Goal: Transaction & Acquisition: Subscribe to service/newsletter

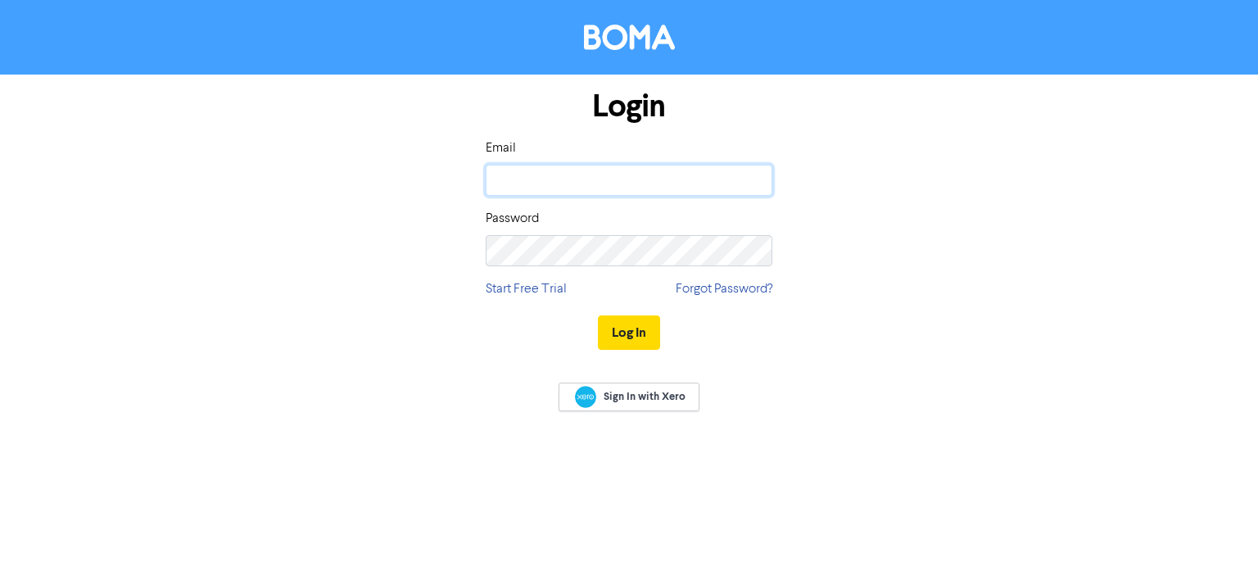
click at [623, 182] on input "email" at bounding box center [629, 180] width 287 height 31
paste input "[PERSON_NAME][EMAIL_ADDRESS][DOMAIN_NAME]"
type input "[PERSON_NAME][EMAIL_ADDRESS][DOMAIN_NAME]"
click at [623, 319] on button "Log In" at bounding box center [629, 332] width 62 height 34
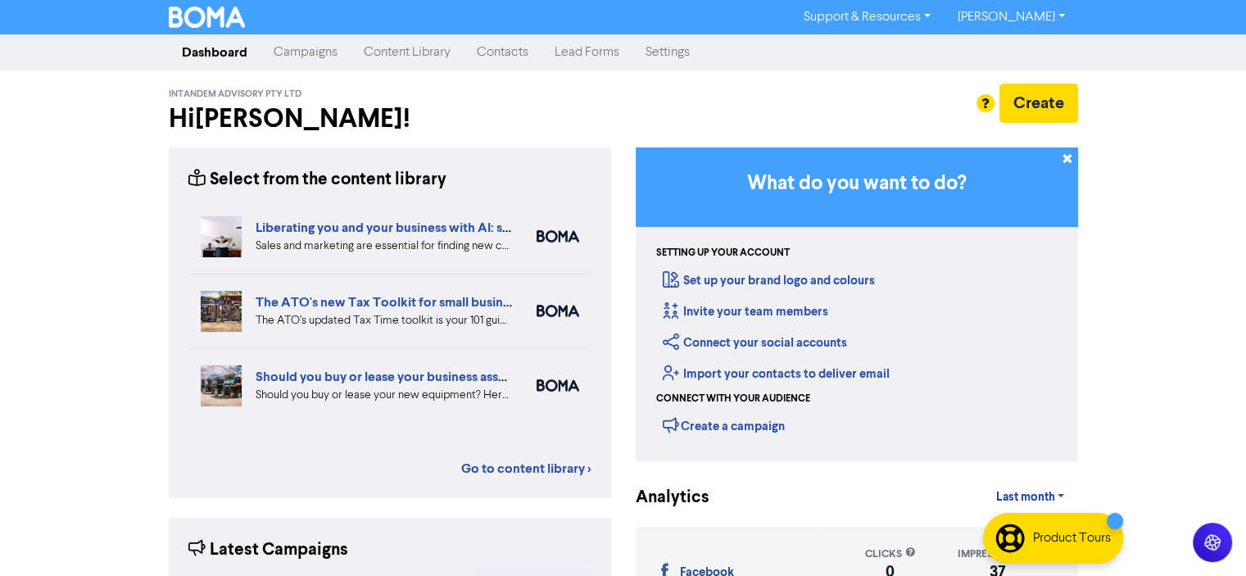
click at [378, 53] on link "Content Library" at bounding box center [407, 52] width 113 height 33
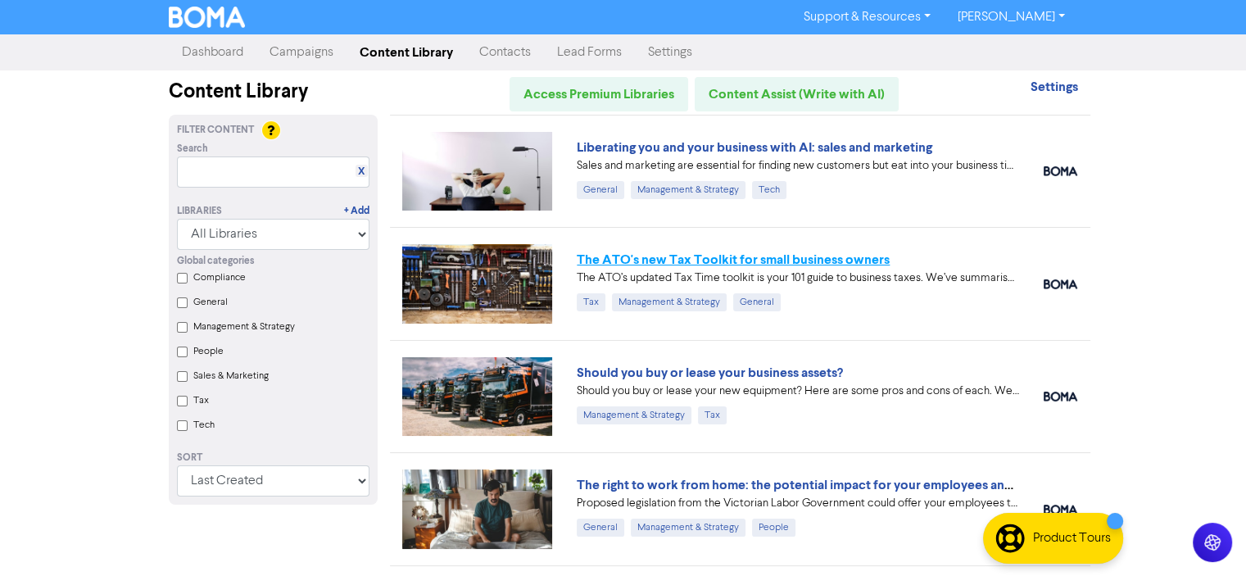
click at [800, 260] on link "The ATO's new Tax Toolkit for small business owners" at bounding box center [733, 259] width 313 height 16
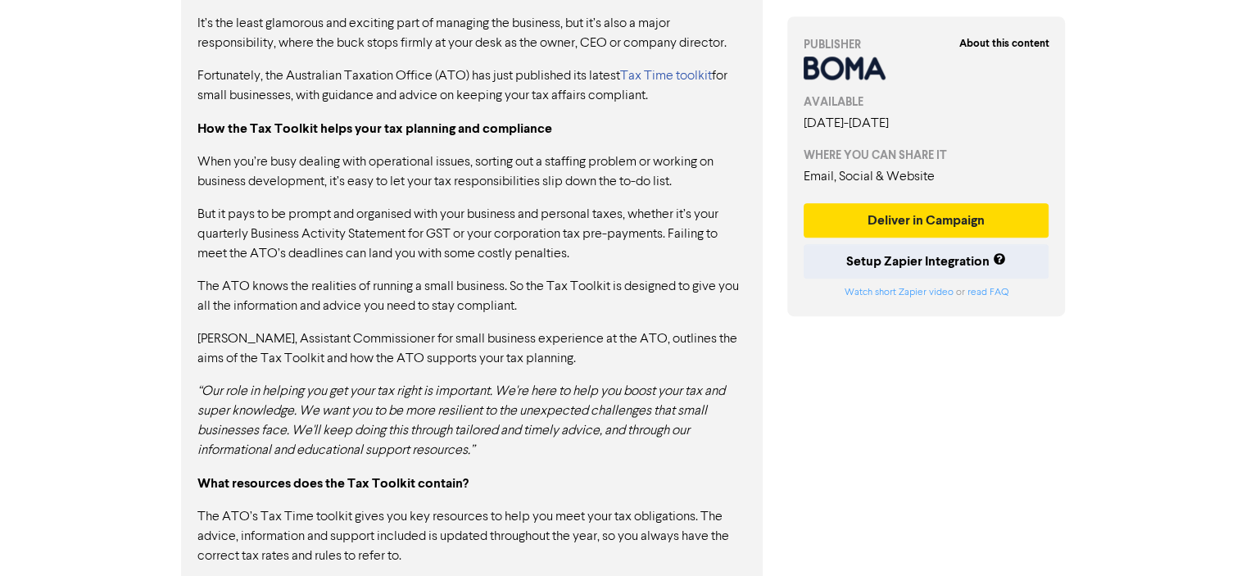
scroll to position [800, 0]
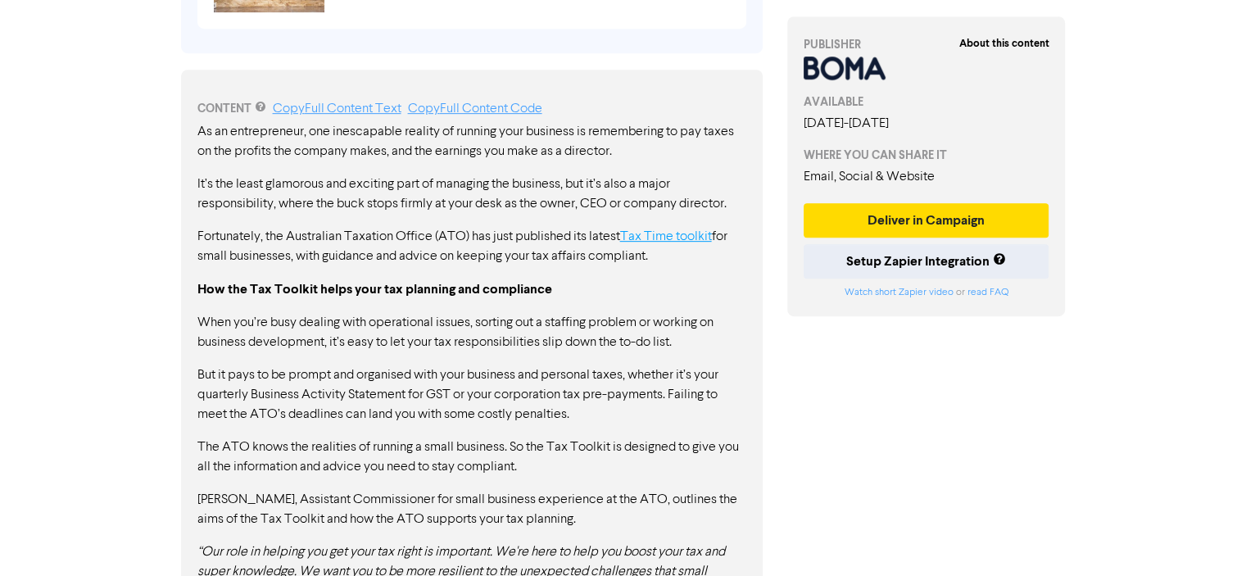
click at [663, 231] on link "Tax Time toolkit" at bounding box center [666, 236] width 92 height 13
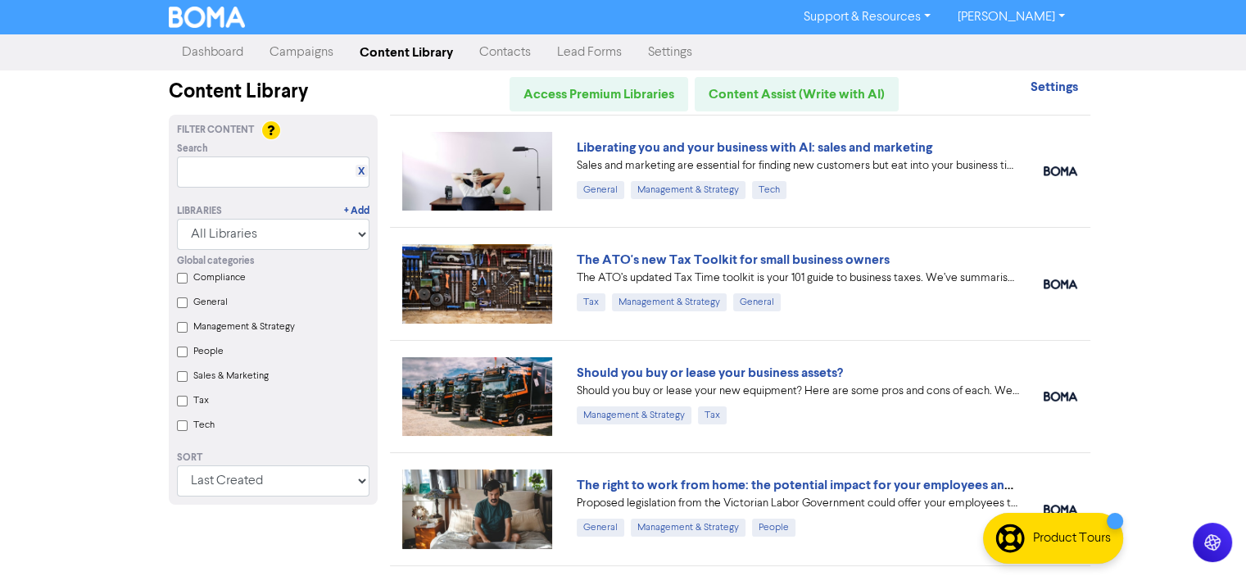
click at [916, 229] on div "The ATO's new Tax Toolkit for small business owners The ATO’s updated Tax Time …" at bounding box center [740, 283] width 700 height 112
click at [819, 259] on link "The ATO's new Tax Toolkit for small business owners" at bounding box center [733, 259] width 313 height 16
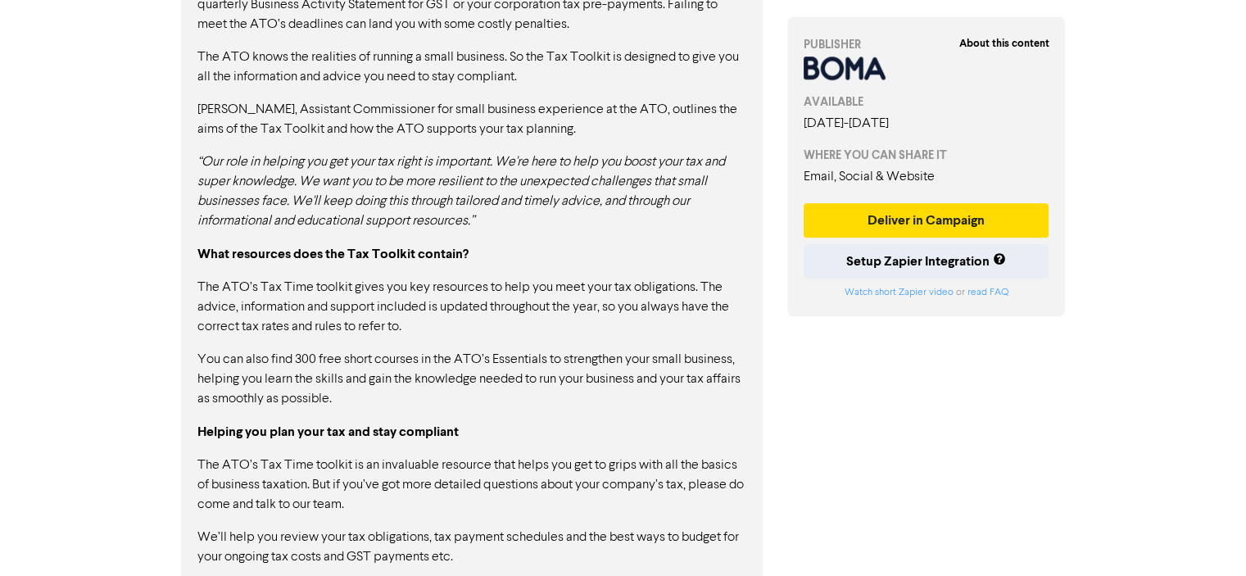
scroll to position [1209, 0]
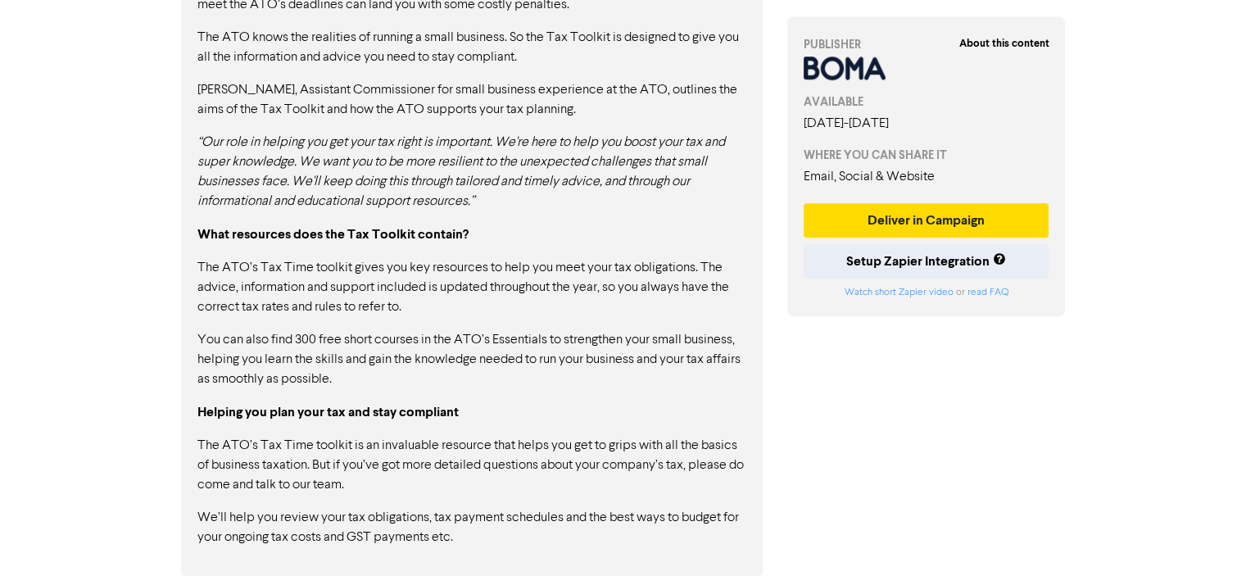
drag, startPoint x: 462, startPoint y: 537, endPoint x: 312, endPoint y: 433, distance: 182.0
click at [315, 442] on div "As an entrepreneur, one inescapable reality of running your business is remembe…" at bounding box center [471, 129] width 549 height 835
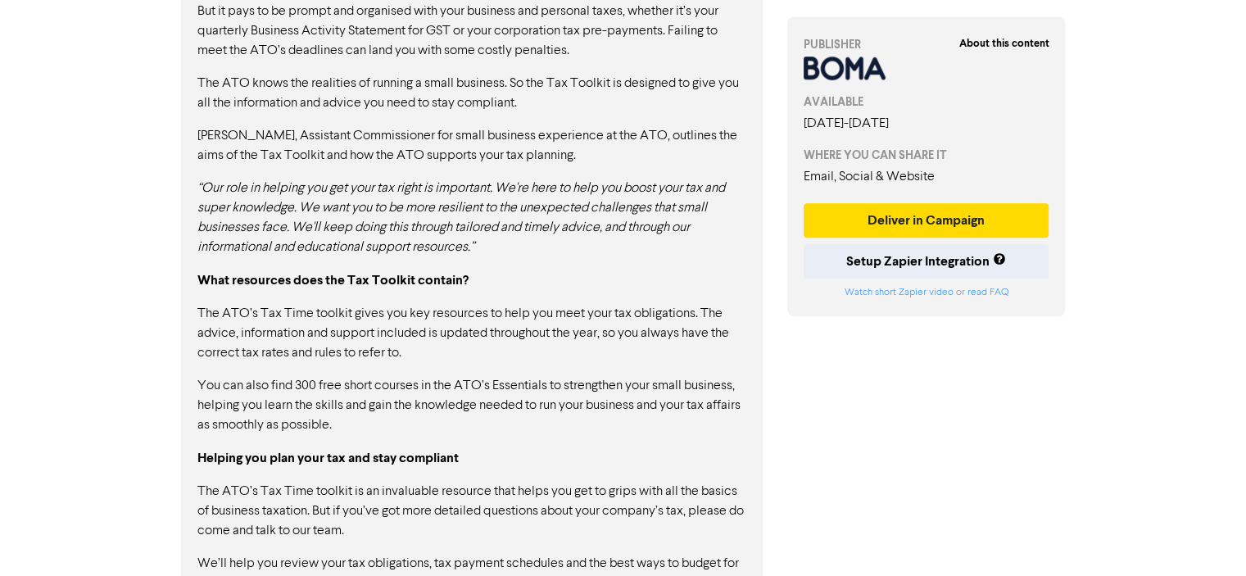
scroll to position [636, 0]
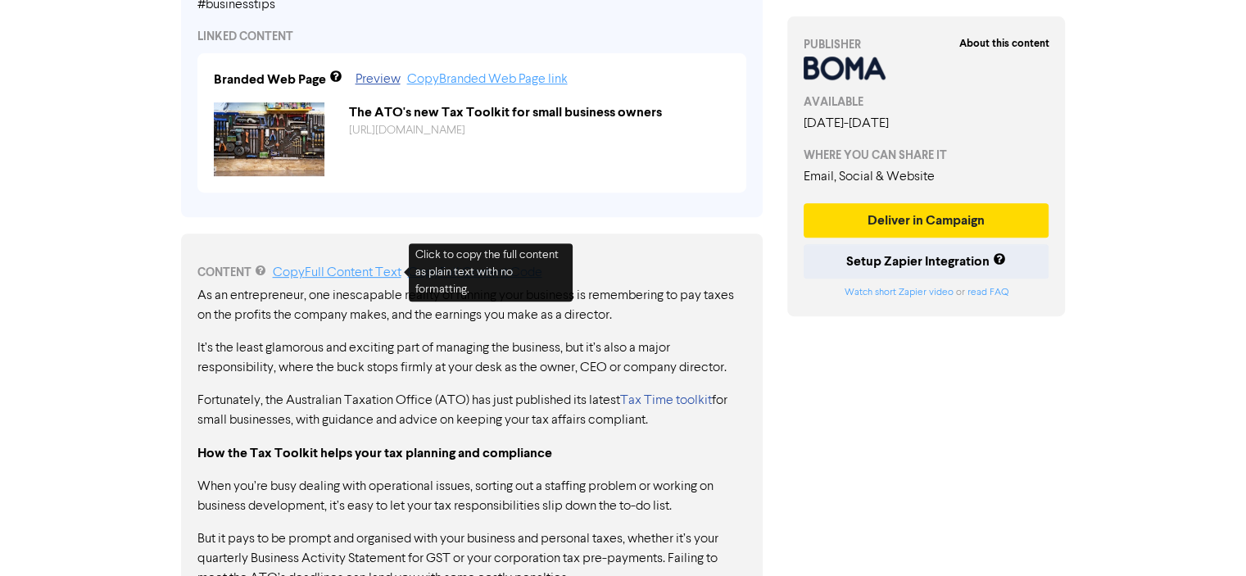
click at [352, 270] on link "Copy Full Content Text" at bounding box center [337, 272] width 129 height 13
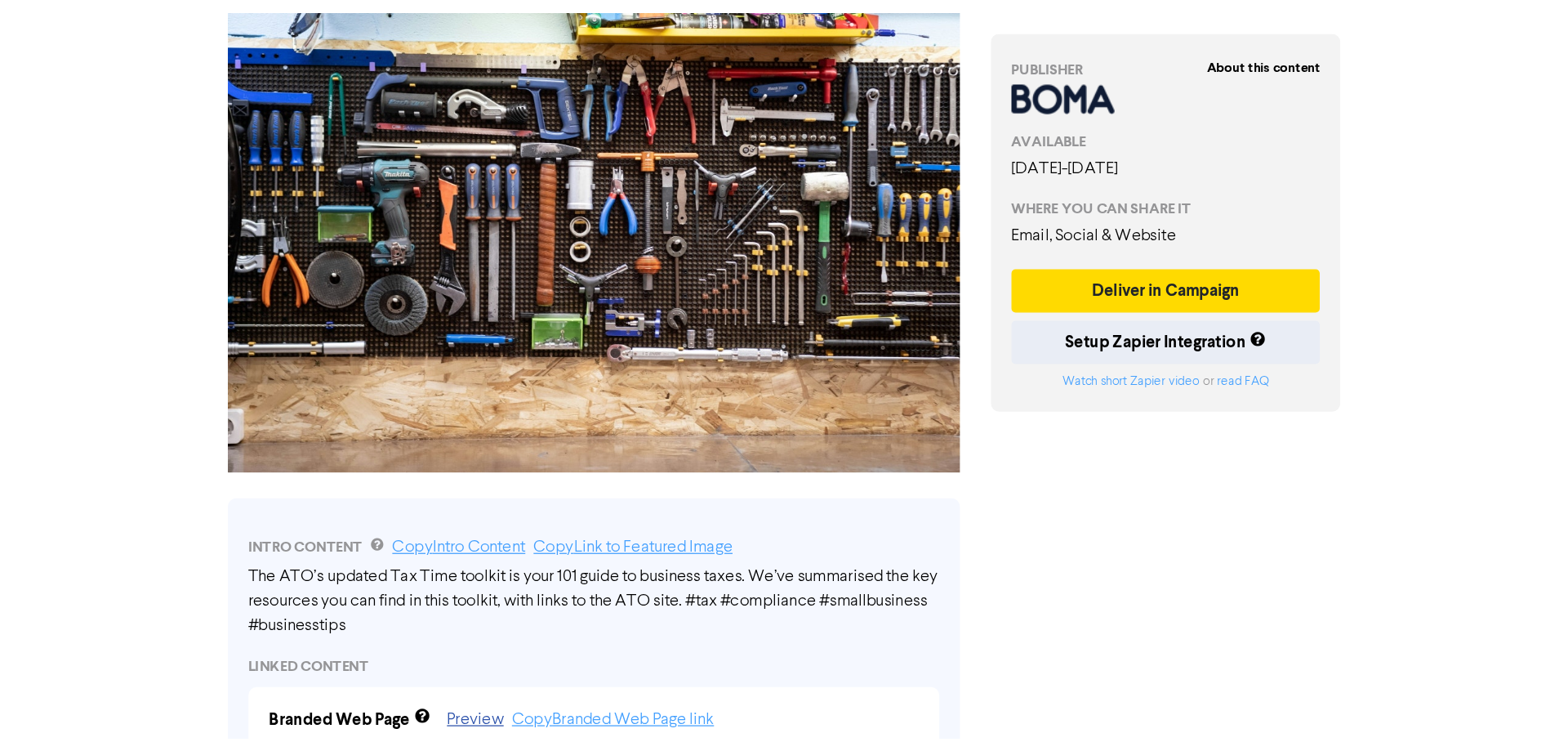
scroll to position [0, 0]
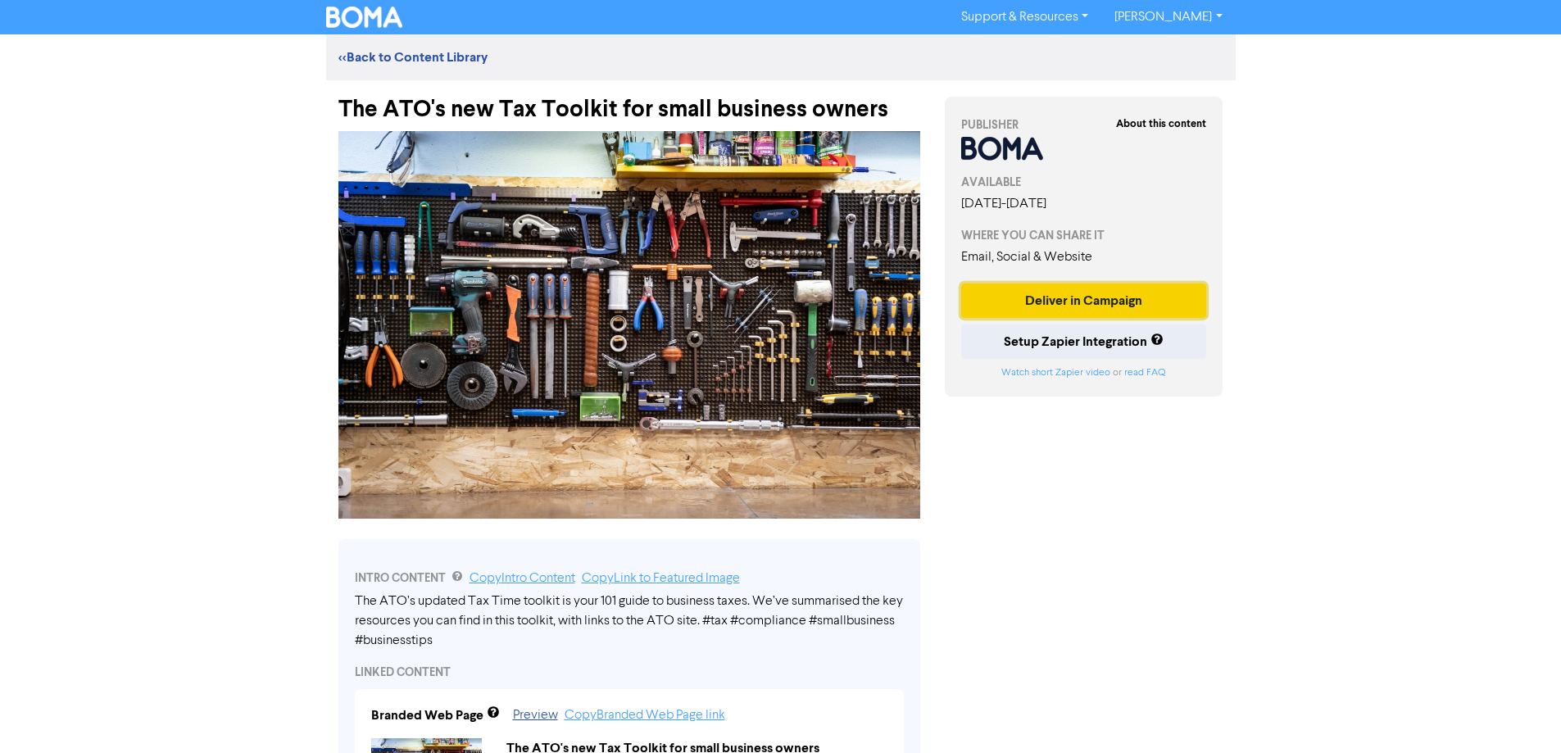
click at [1153, 296] on button "Deliver in Campaign" at bounding box center [1084, 300] width 246 height 34
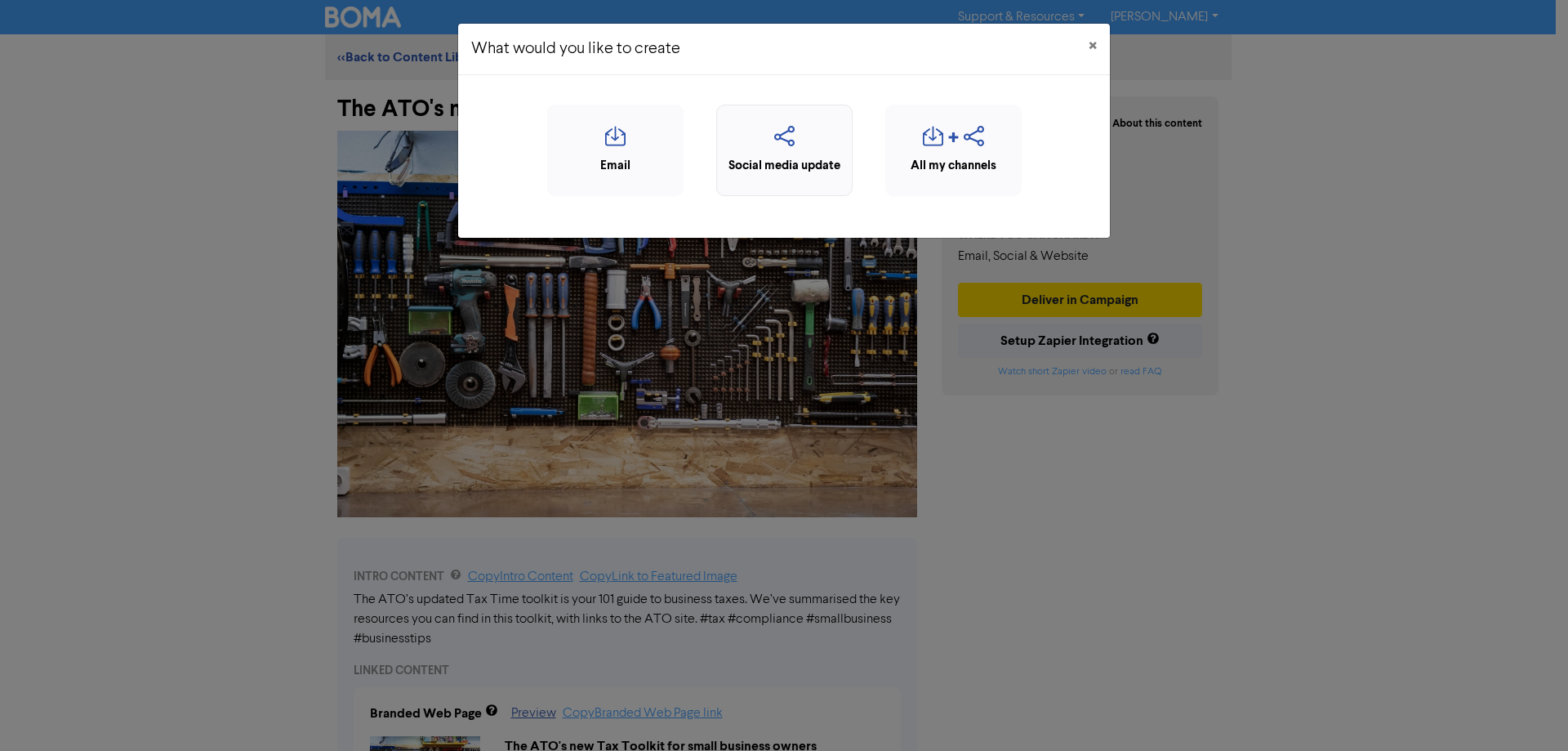
click at [811, 171] on div "Social media update" at bounding box center [784, 166] width 119 height 19
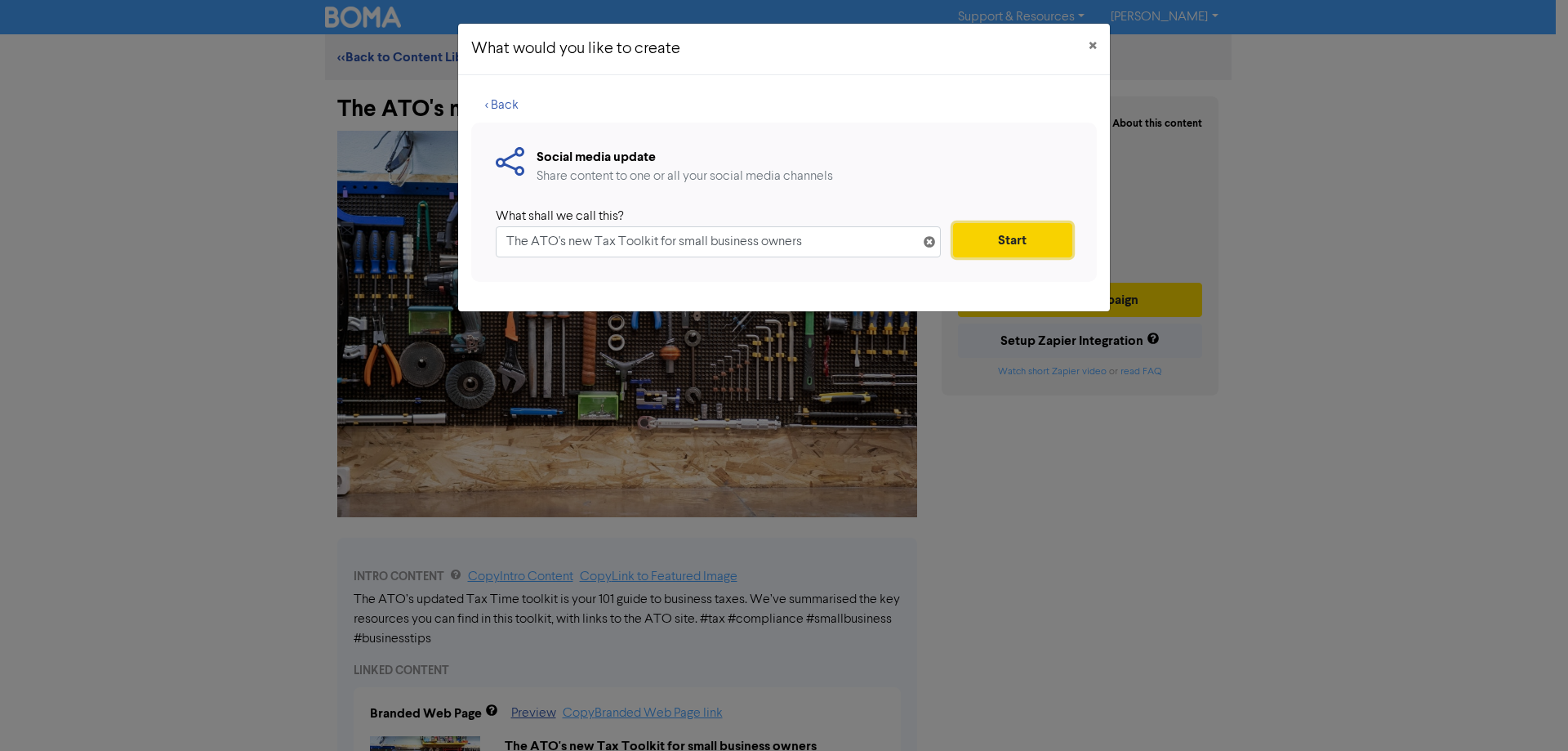
click at [985, 243] on button "Start" at bounding box center [1013, 240] width 120 height 34
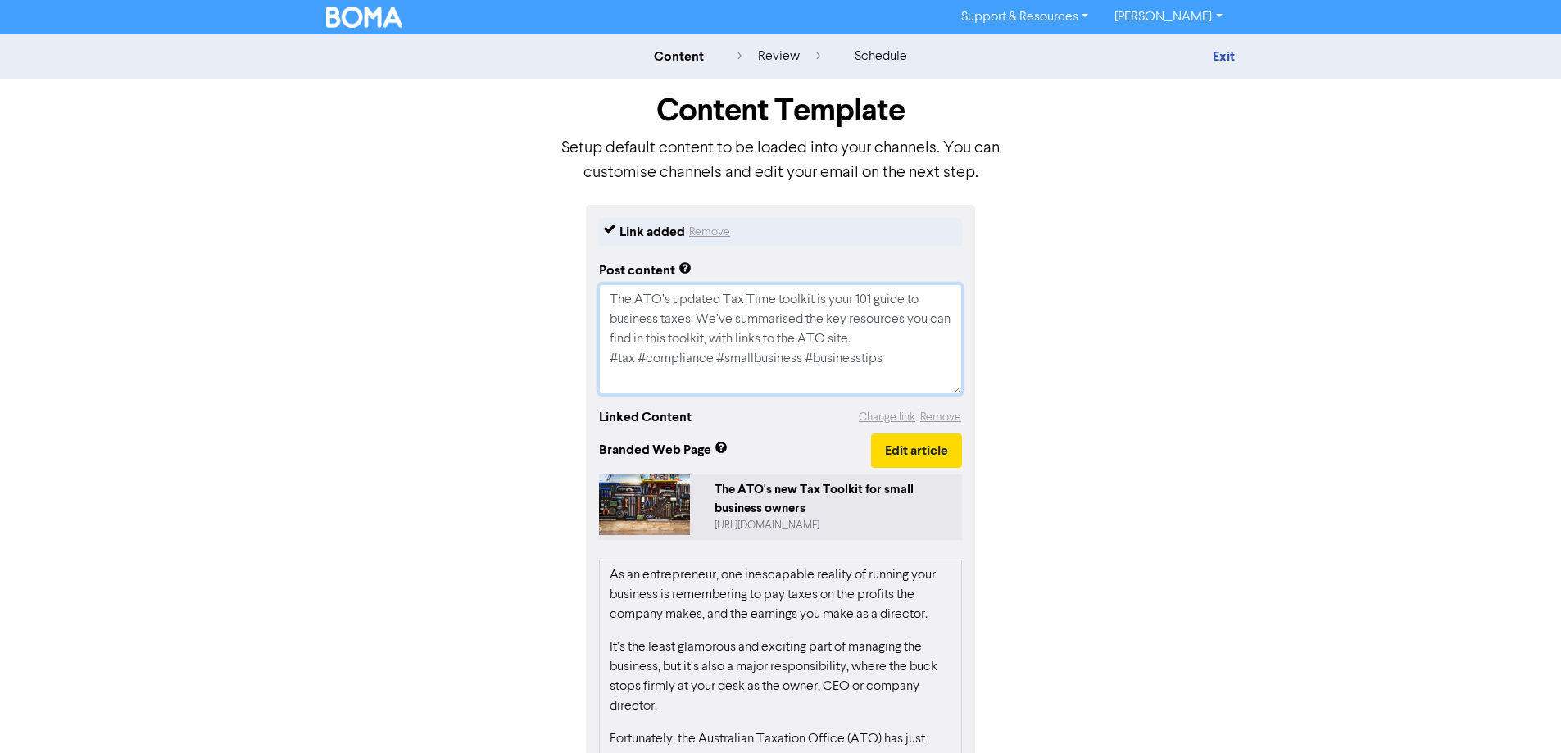
drag, startPoint x: 907, startPoint y: 342, endPoint x: 492, endPoint y: 235, distance: 428.0
click at [495, 240] on div "Link added Remove Post content The ATO’s updated Tax Time toolkit is your 101 g…" at bounding box center [781, 589] width 934 height 769
paste textarea "Doctors face unique tax challenges with multiple income streams and practice st…"
type textarea "x"
type textarea "Doctors face unique tax challenges with multiple income streams and practice st…"
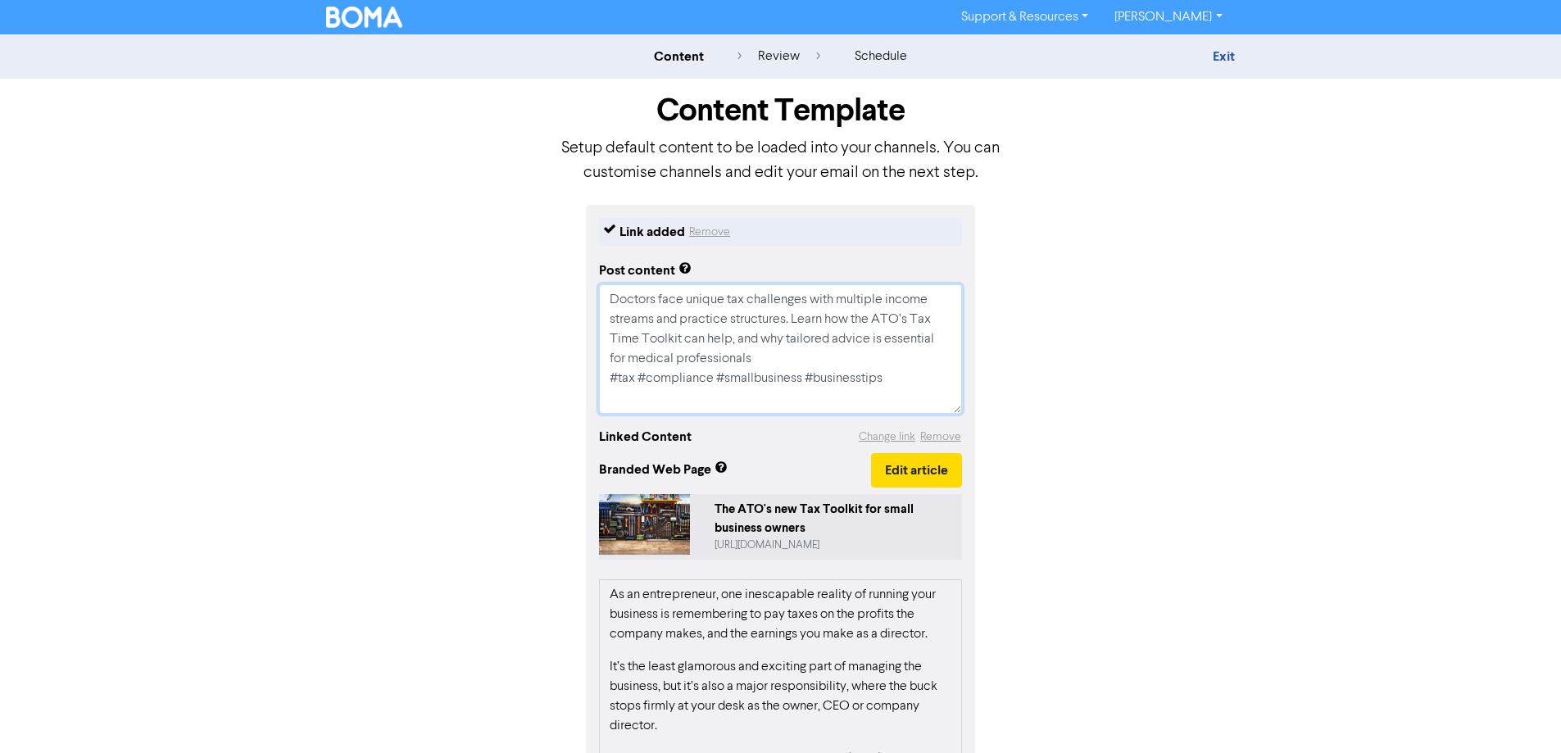
type textarea "x"
type textarea "Doctors face unique tax challenges with multiple income streams and practice st…"
type textarea "x"
type textarea "Doctors face unique tax challenges with multiple income streams and practice st…"
click at [922, 462] on button "Edit article" at bounding box center [916, 470] width 91 height 34
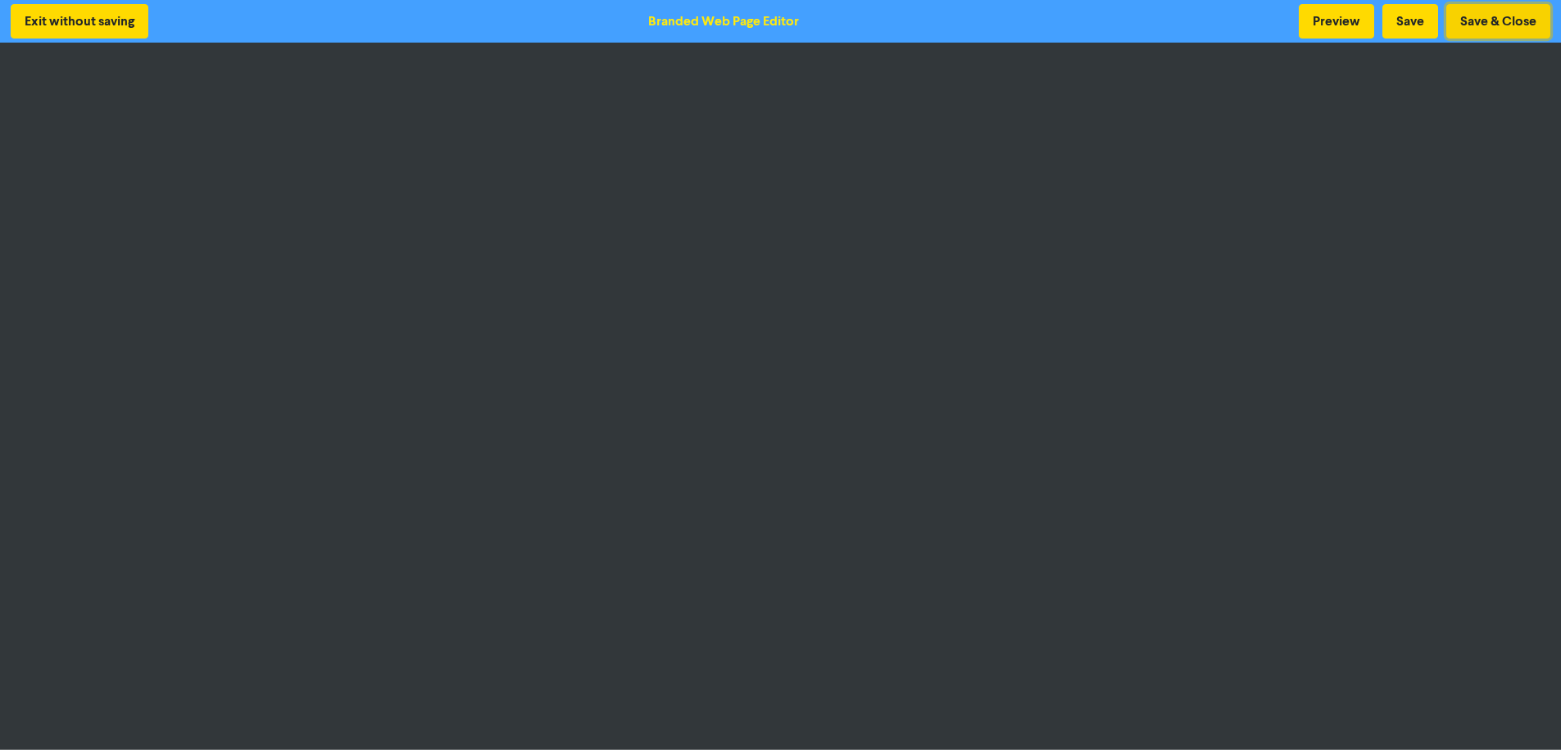
click at [1257, 24] on button "Save & Close" at bounding box center [1498, 21] width 104 height 34
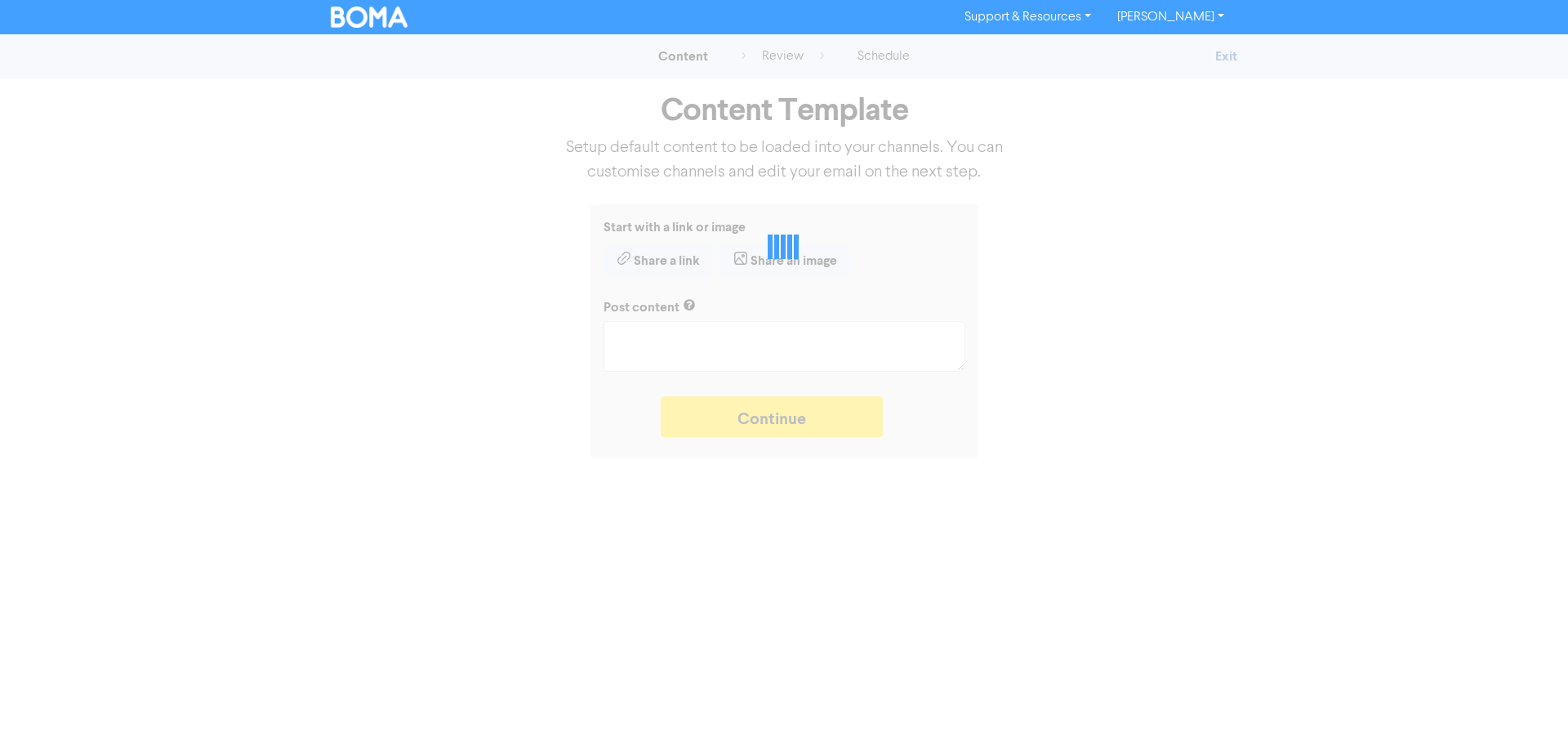
type textarea "x"
type textarea "Doctors face unique tax challenges with multiple income streams and practice st…"
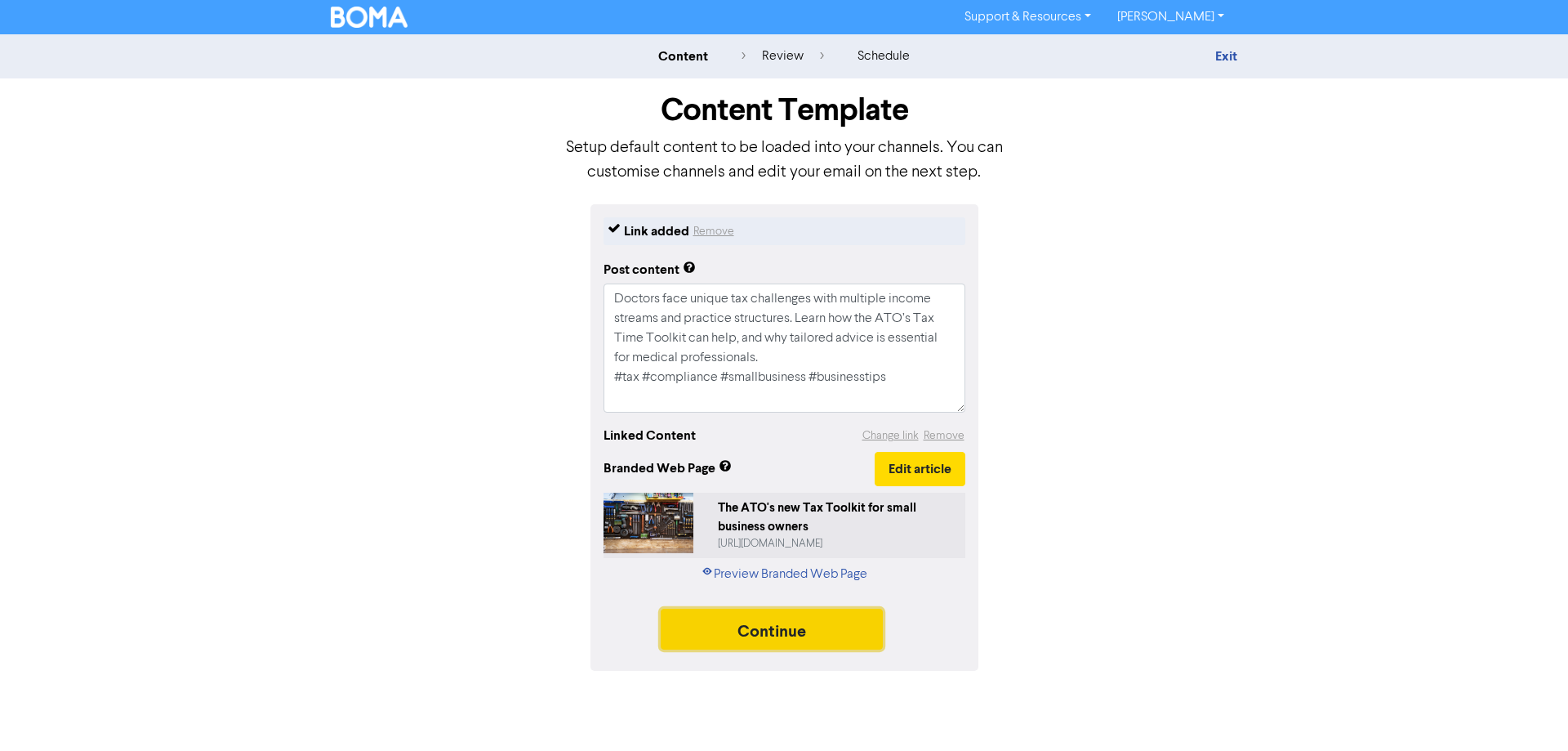
click at [807, 573] on button "Continue" at bounding box center [772, 628] width 222 height 41
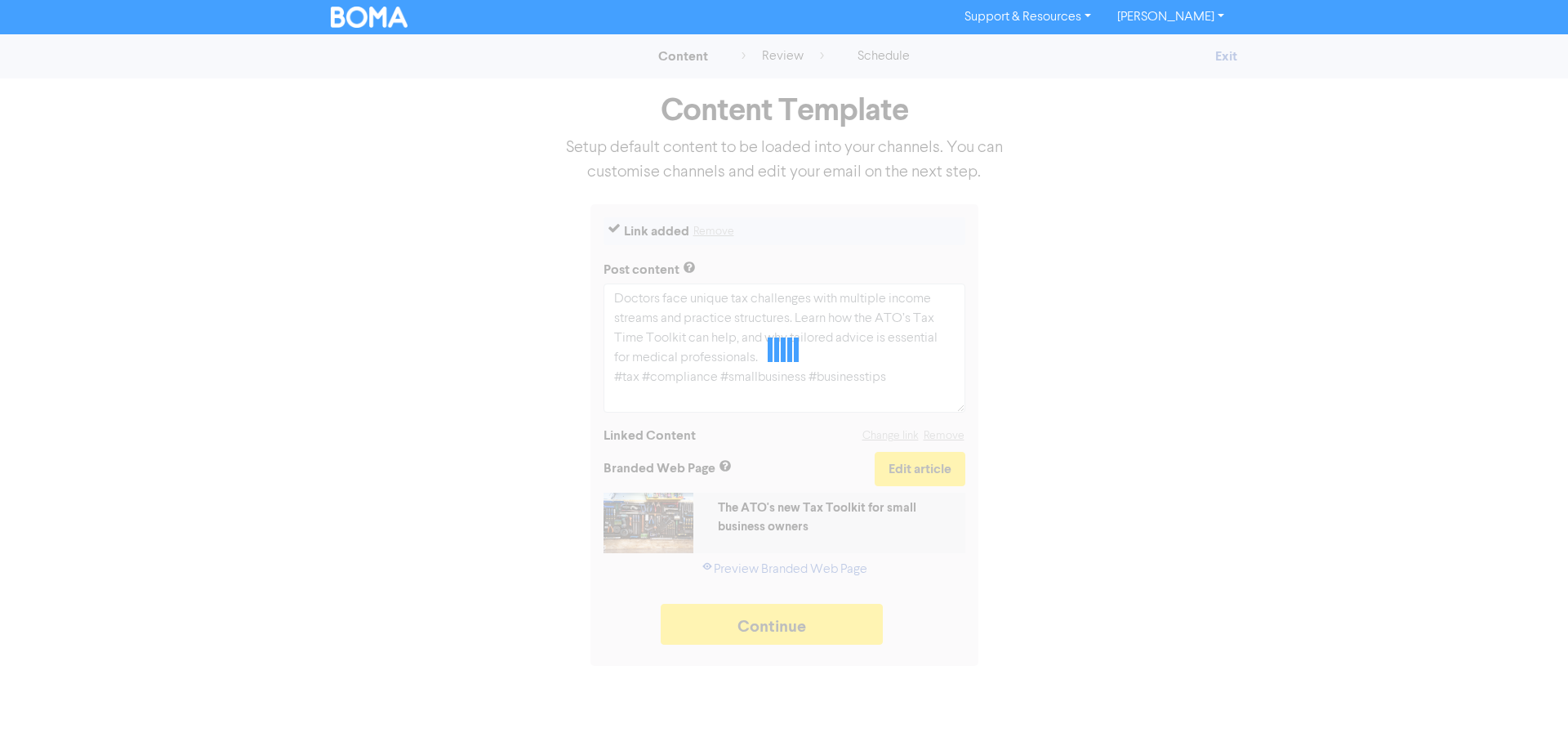
type textarea "x"
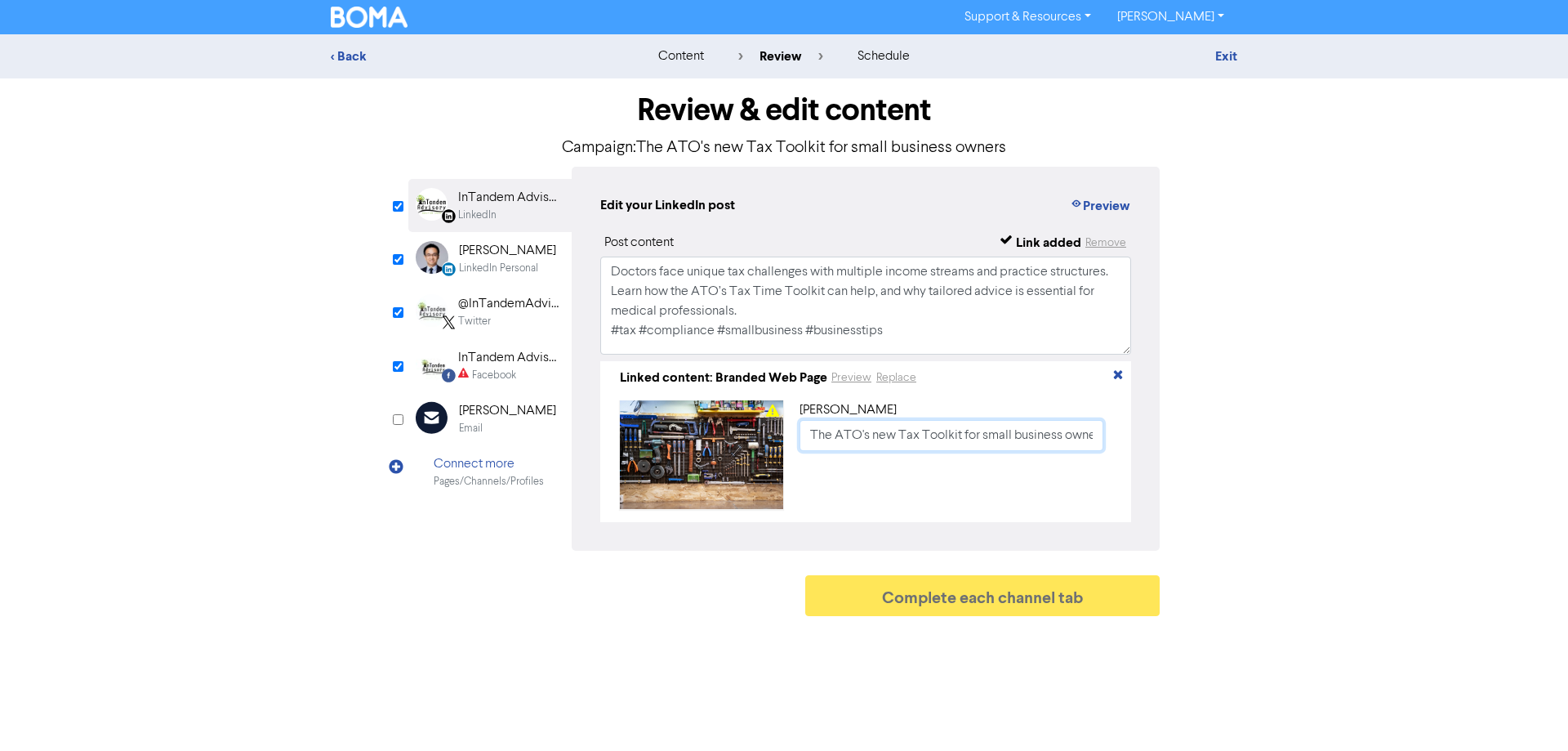
click at [871, 450] on input "The ATO's new Tax Toolkit for small business owners" at bounding box center [951, 435] width 304 height 31
paste input "Staying on Top of Your Tax Obligations as a Doctor"
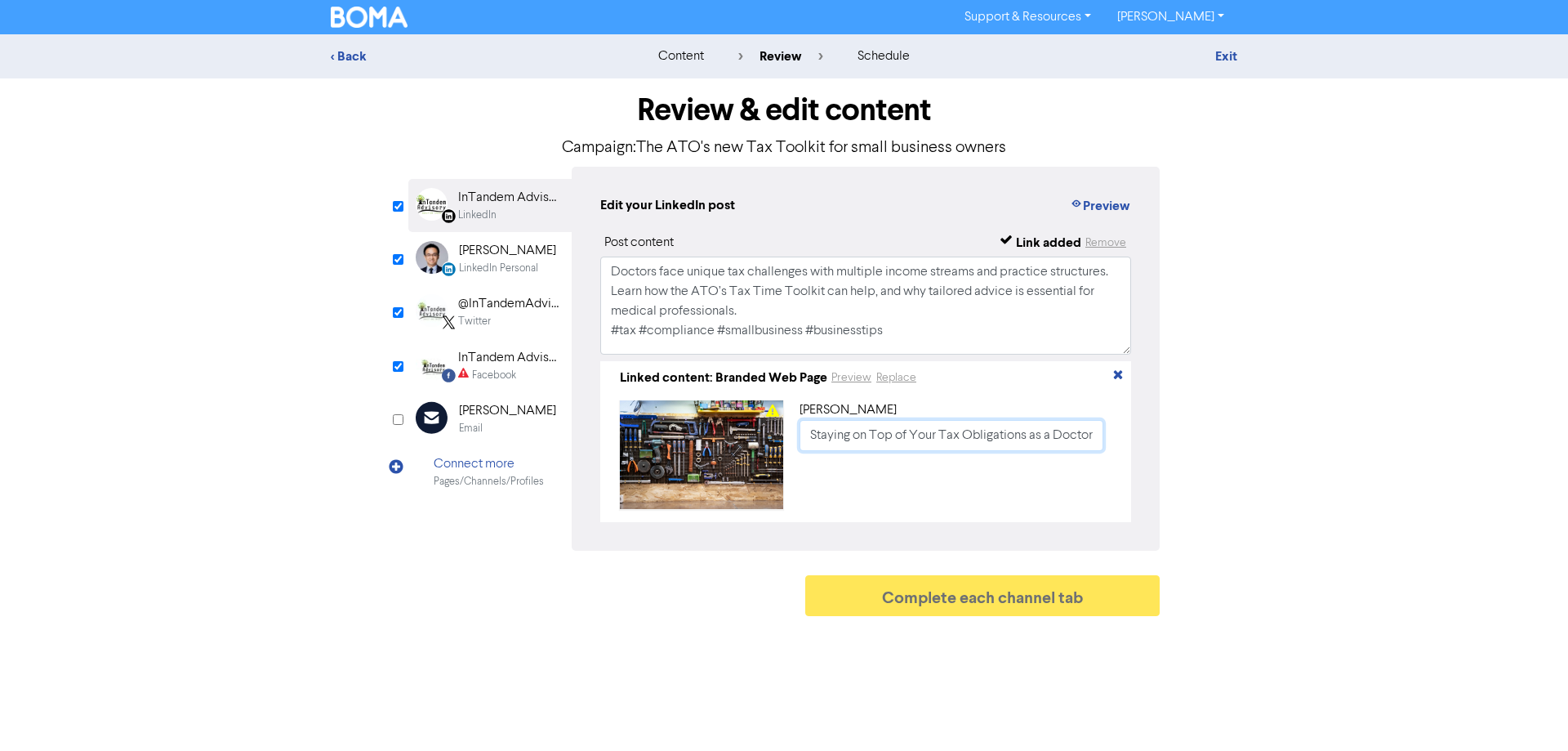
type input "Staying on Top of Your Tax Obligations as a Doctor"
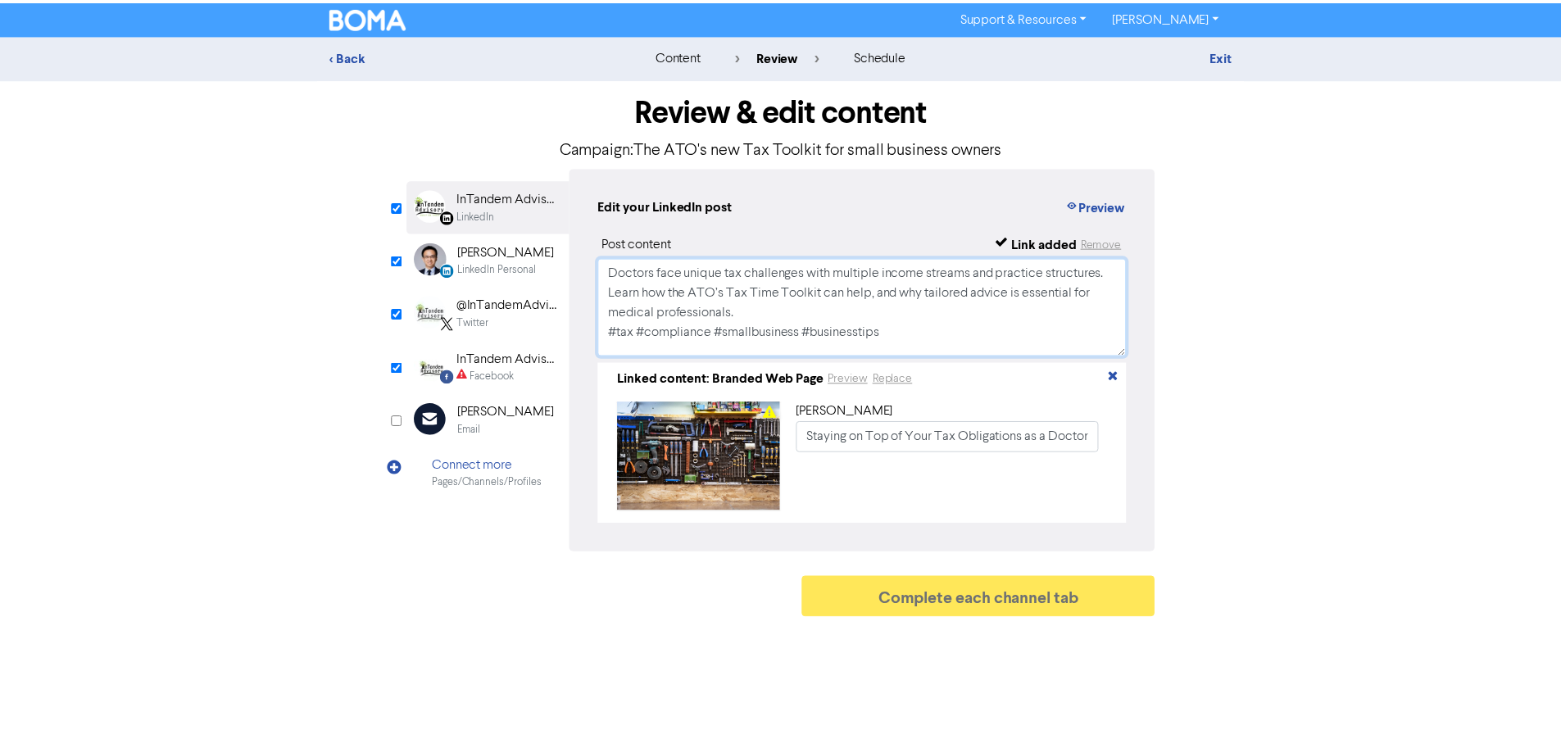
scroll to position [0, 0]
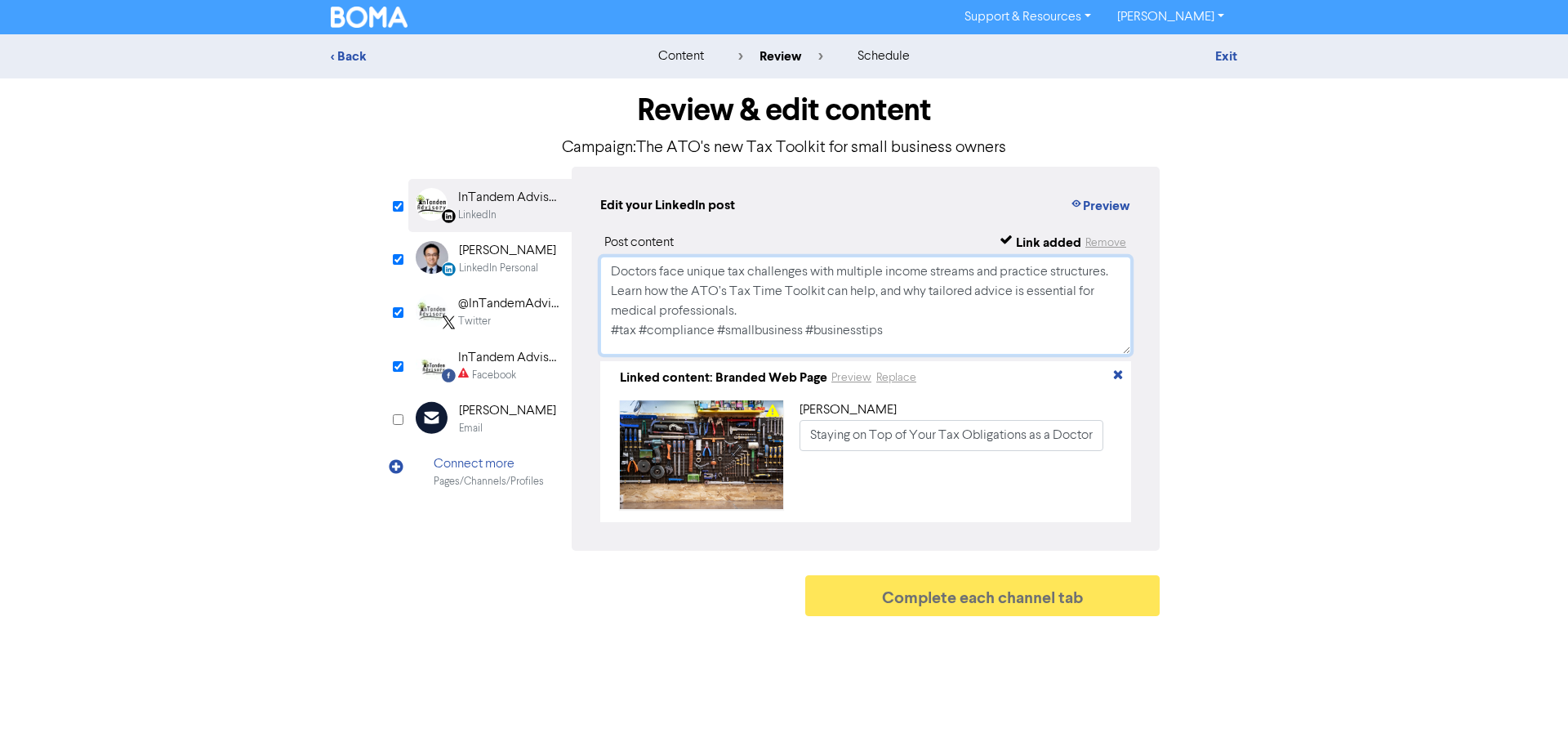
drag, startPoint x: 896, startPoint y: 328, endPoint x: 397, endPoint y: 181, distance: 520.2
click at [397, 181] on div "Review & edit content Campaign: The ATO's new Tax Toolkit for small business ow…" at bounding box center [784, 351] width 776 height 546
click at [508, 369] on div "Facebook" at bounding box center [494, 376] width 44 height 16
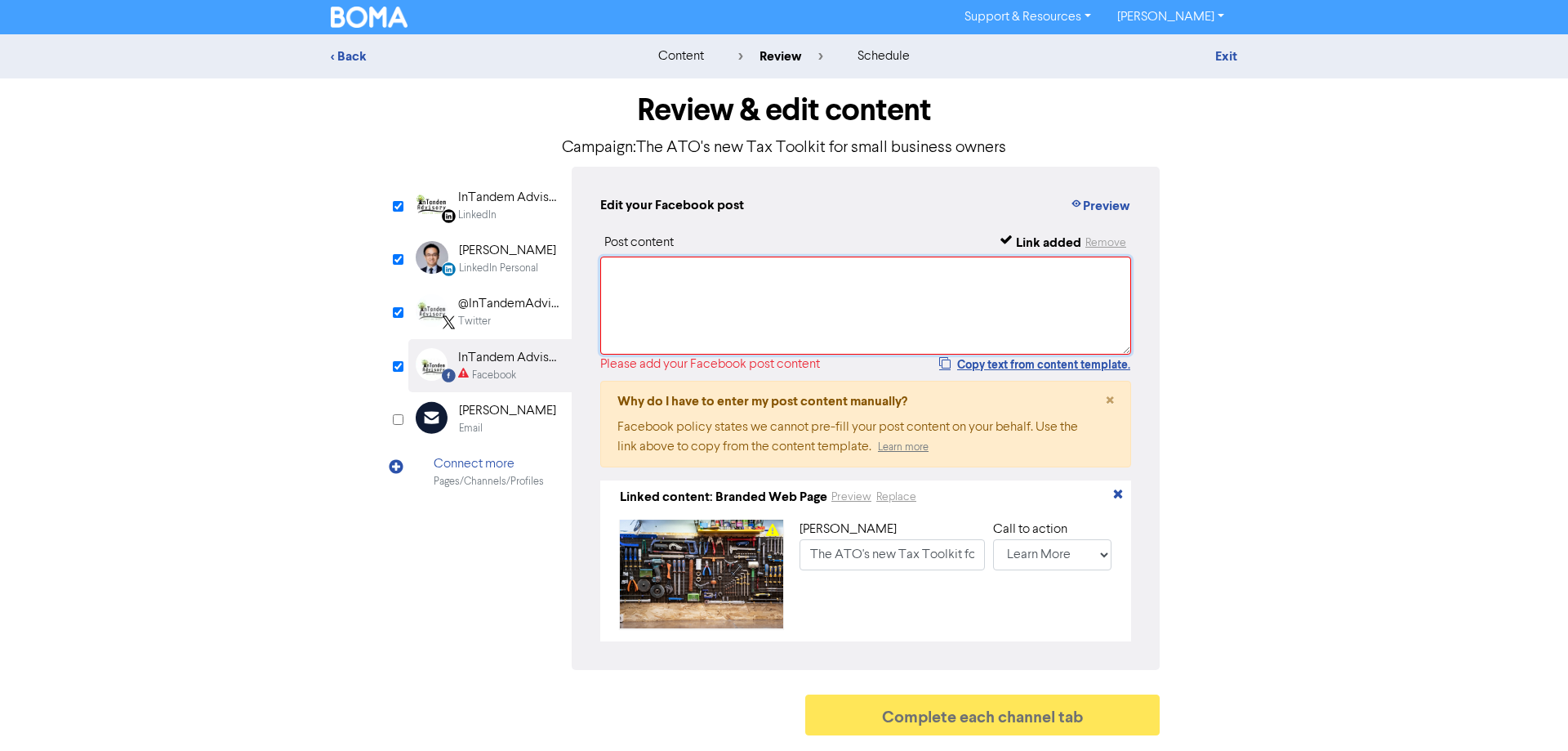
click at [641, 312] on textarea at bounding box center [865, 305] width 530 height 98
paste textarea "Doctors face unique tax challenges with multiple income streams and practice st…"
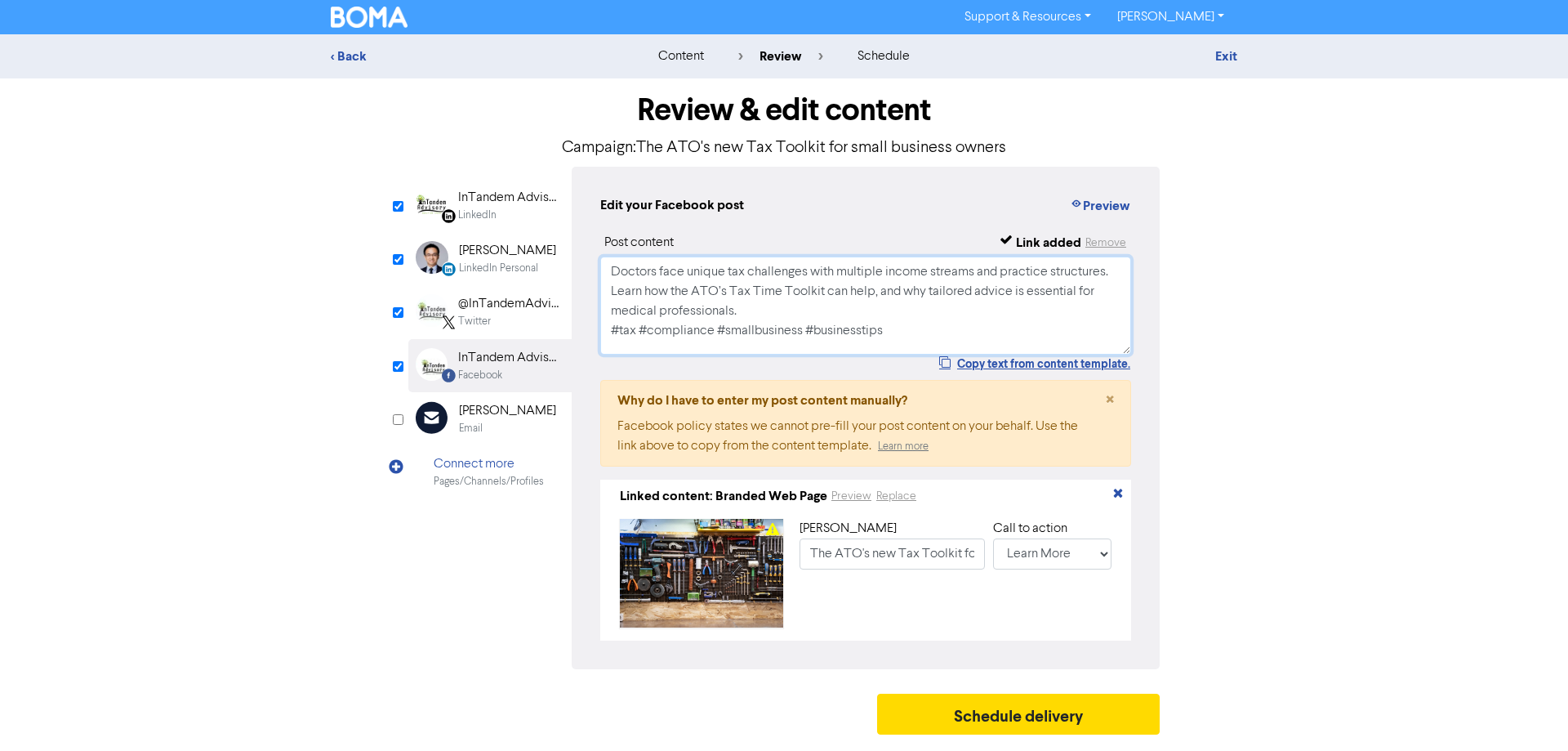
type textarea "Doctors face unique tax challenges with multiple income streams and practice st…"
click at [478, 171] on div "LinkedIn Page Created with Sketch. InTandem Advisory LinkedIn LinkedIn Personal…" at bounding box center [784, 418] width 752 height 503
click at [481, 200] on div "InTandem Advisory" at bounding box center [510, 197] width 105 height 20
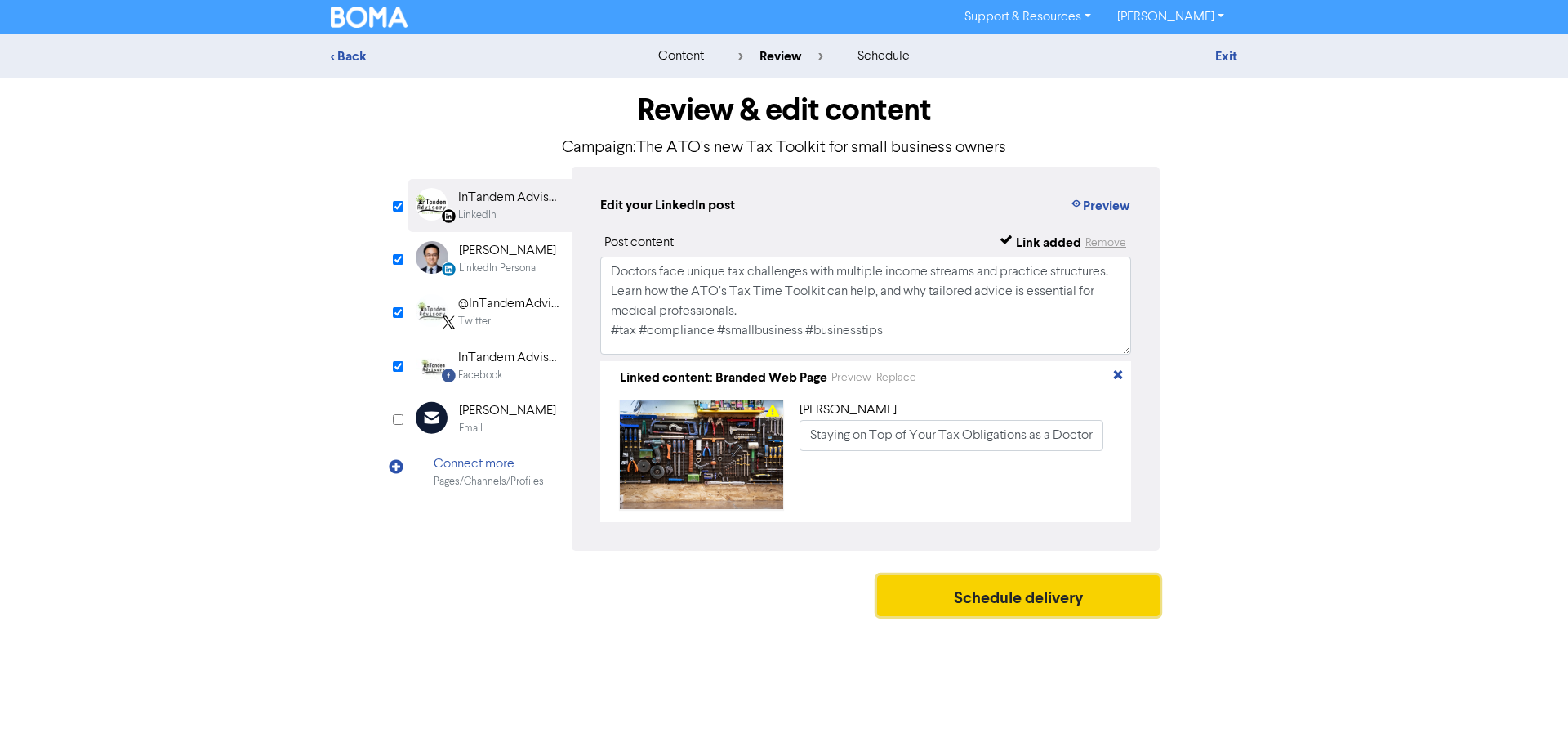
click at [1023, 573] on button "Schedule delivery" at bounding box center [1018, 595] width 282 height 41
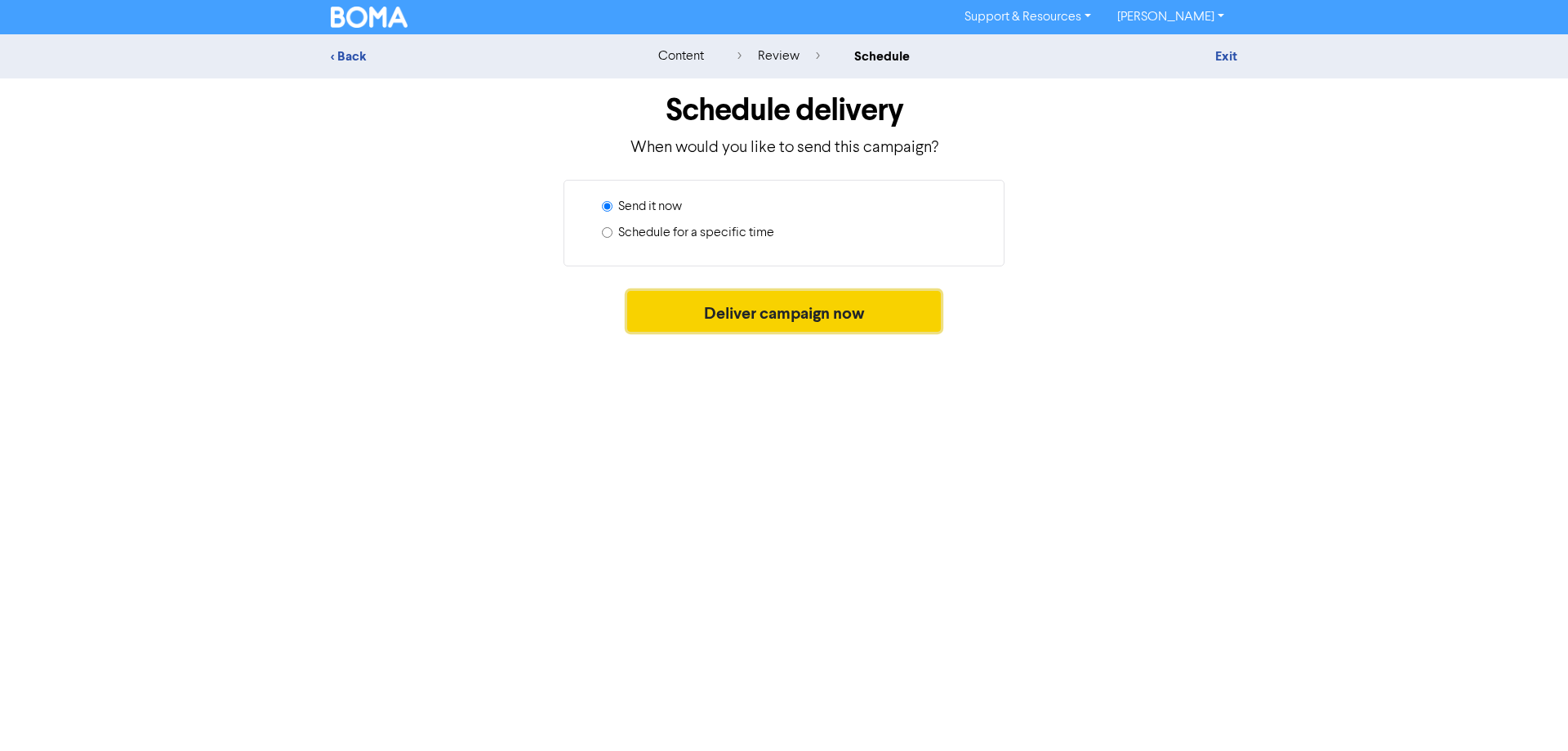
click at [780, 330] on button "Deliver campaign now" at bounding box center [784, 311] width 314 height 41
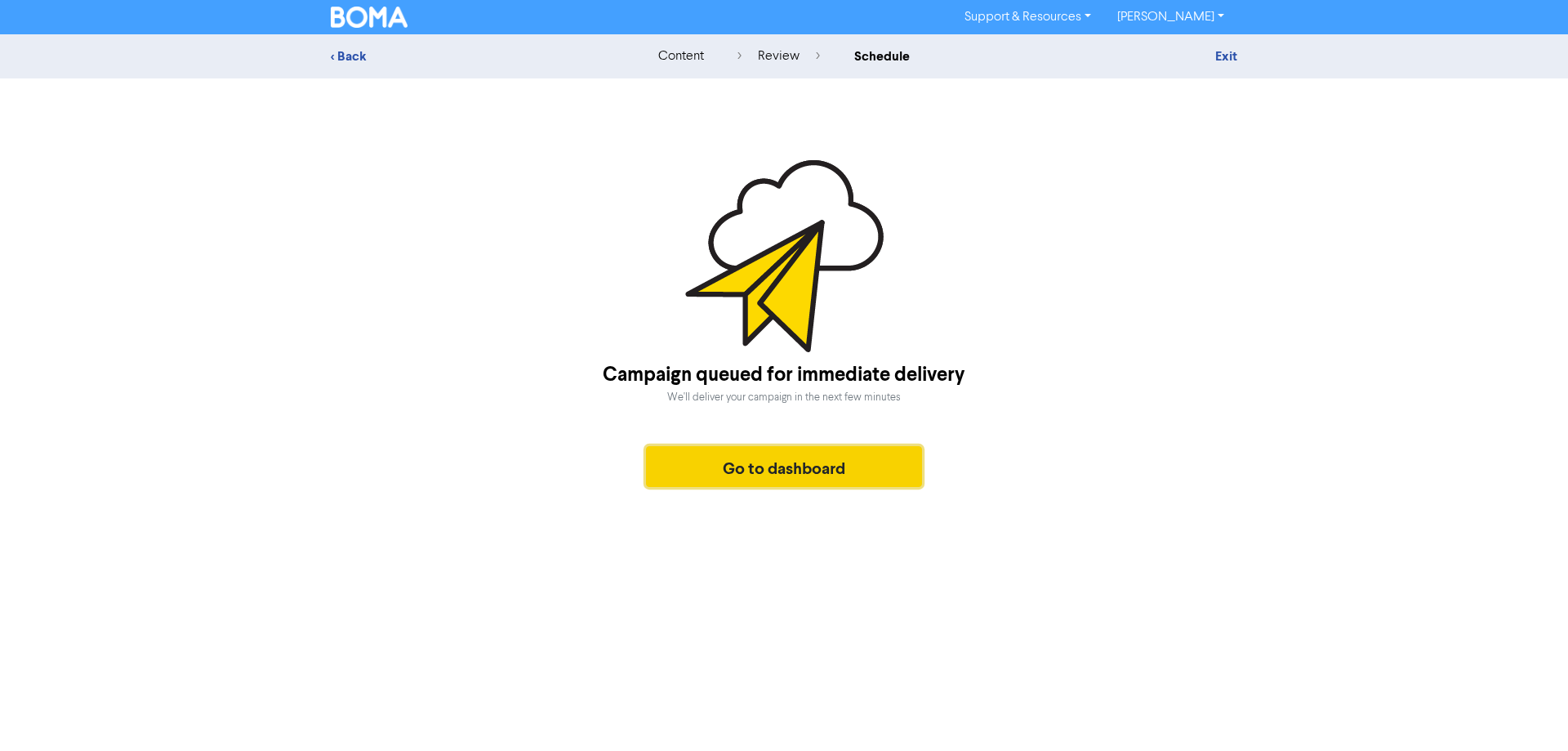
click at [792, 459] on button "Go to dashboard" at bounding box center [784, 466] width 276 height 41
